Goal: Information Seeking & Learning: Understand process/instructions

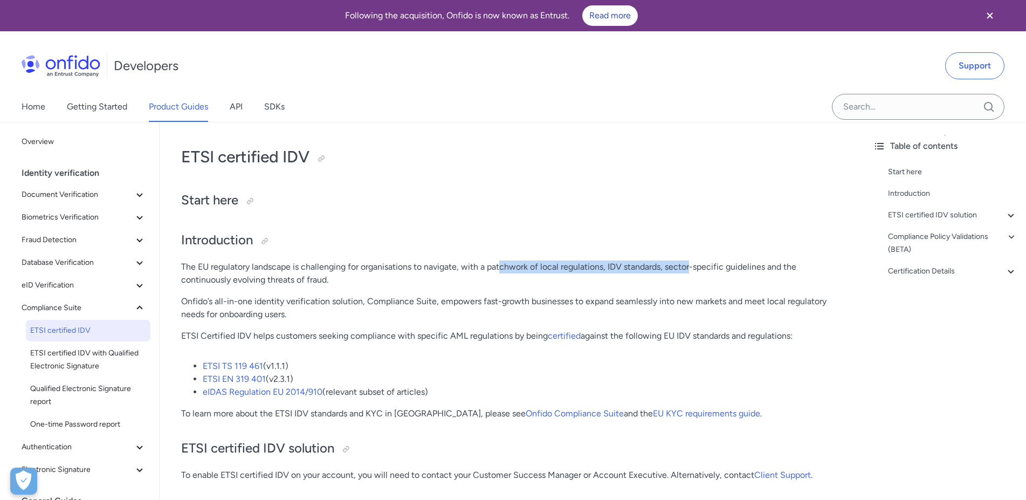
drag, startPoint x: 586, startPoint y: 265, endPoint x: 693, endPoint y: 272, distance: 107.5
click at [693, 272] on p "The EU regulatory landscape is challenging for organisations to navigate, with …" at bounding box center [512, 273] width 662 height 26
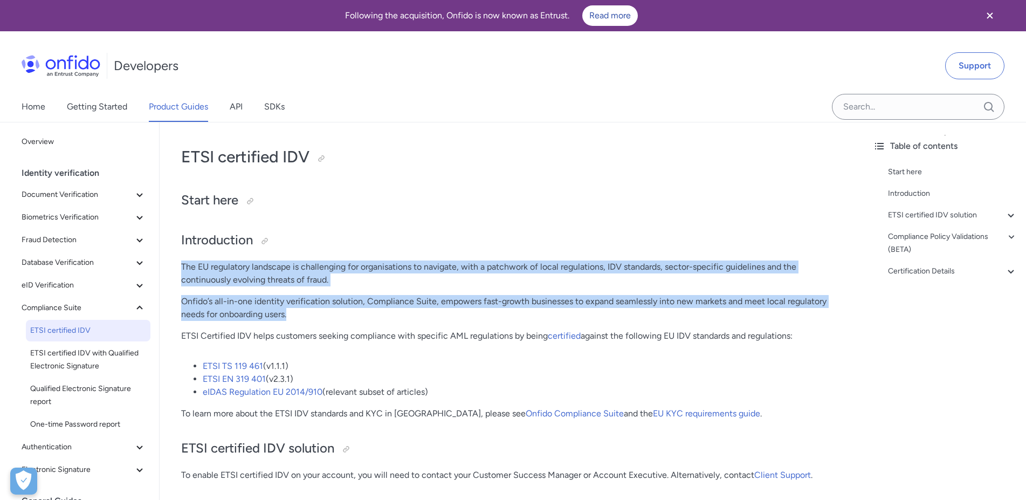
drag, startPoint x: 367, startPoint y: 317, endPoint x: 382, endPoint y: 255, distance: 64.4
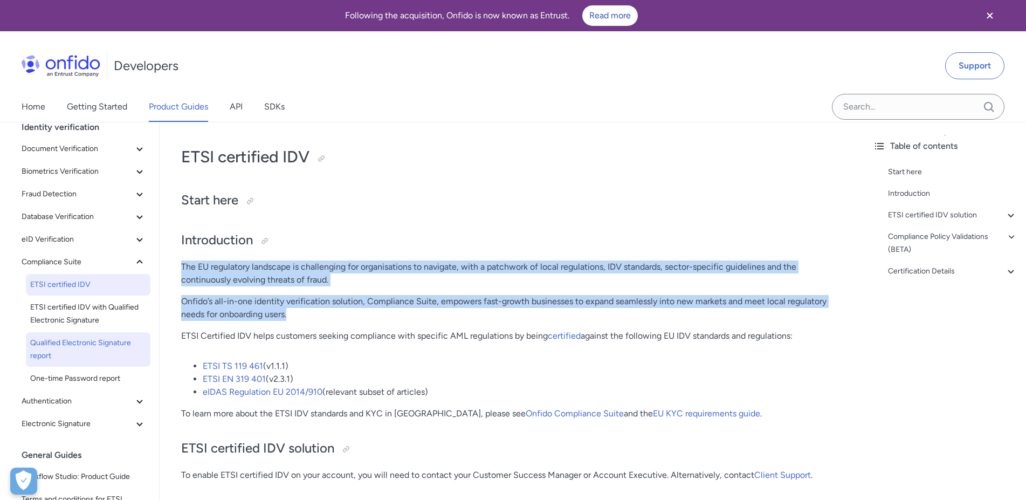
scroll to position [59, 0]
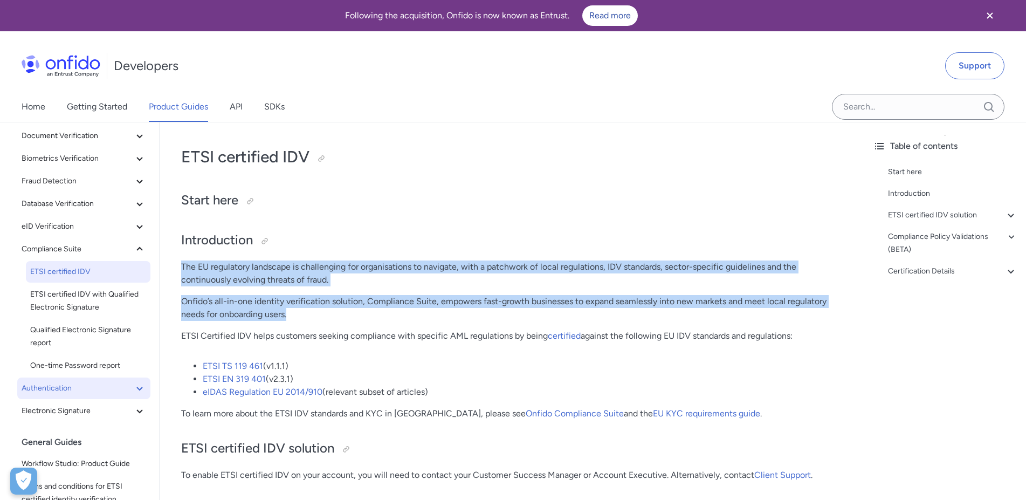
click at [133, 386] on icon at bounding box center [139, 388] width 13 height 13
click at [133, 430] on icon at bounding box center [139, 433] width 13 height 13
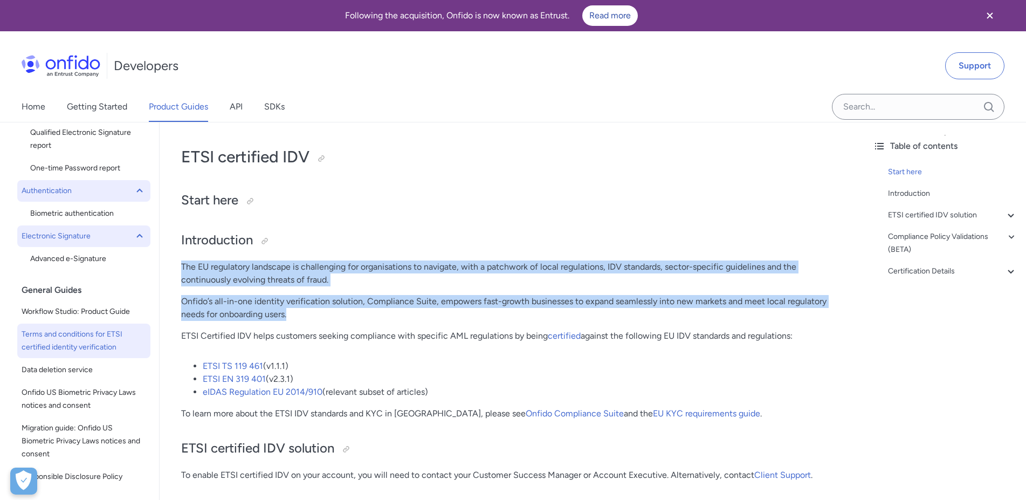
scroll to position [115, 0]
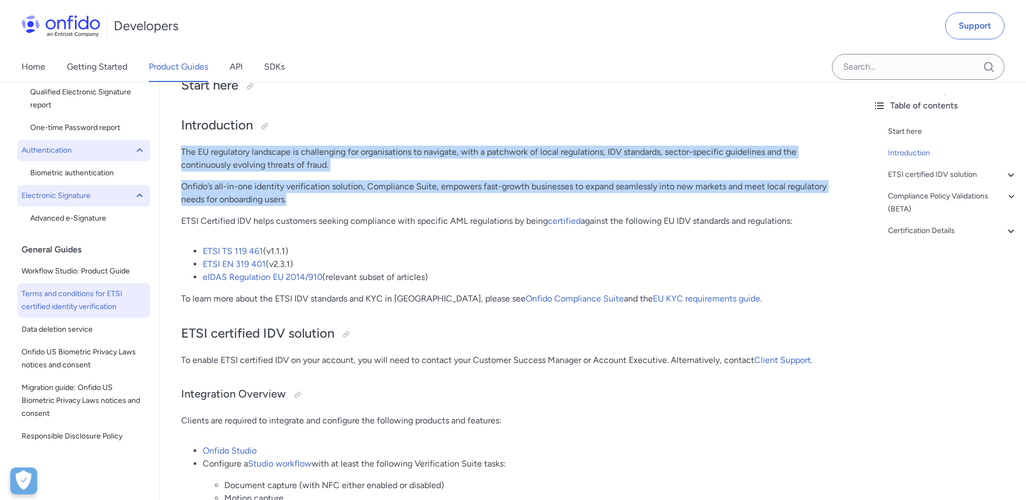
click at [101, 298] on span "Terms and conditions for ETSI certified identity verification" at bounding box center [84, 300] width 125 height 26
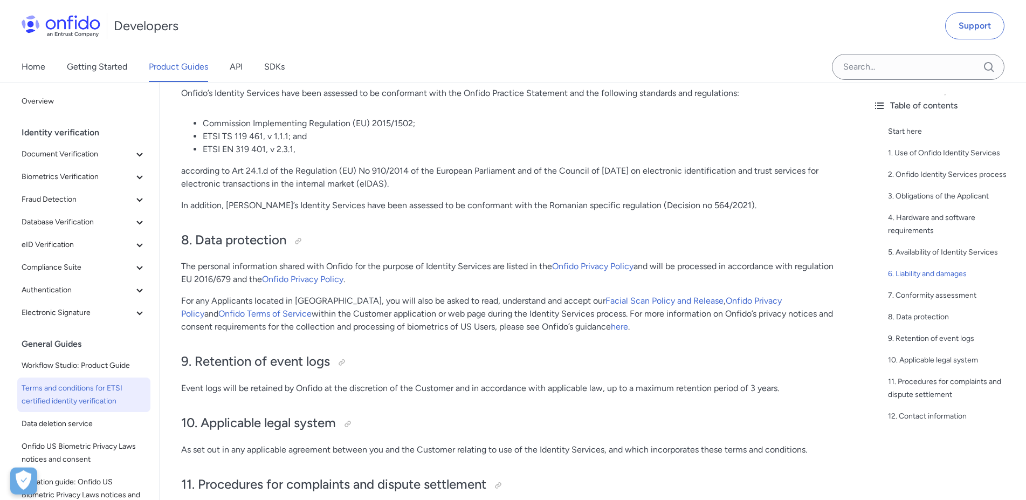
scroll to position [1305, 0]
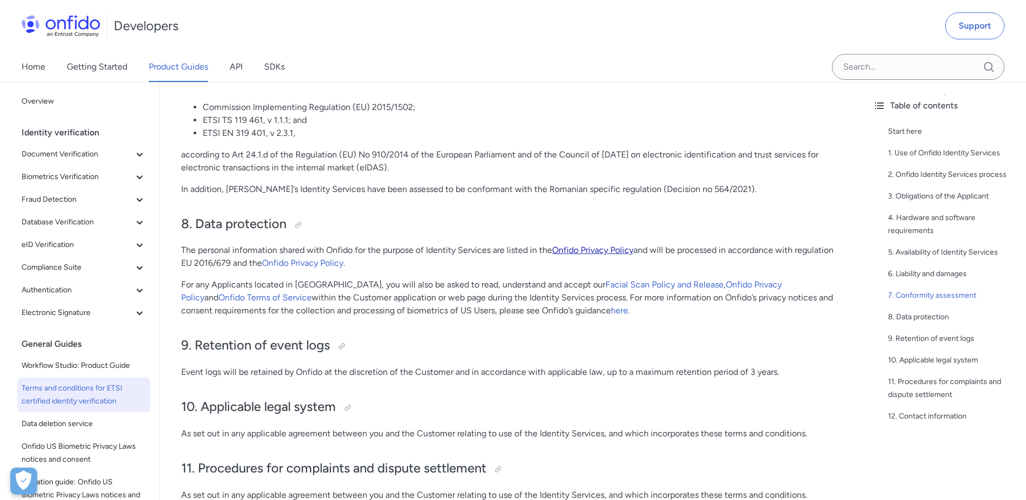
click at [585, 255] on link "Onfido Privacy Policy" at bounding box center [592, 250] width 81 height 10
